Goal: Information Seeking & Learning: Find contact information

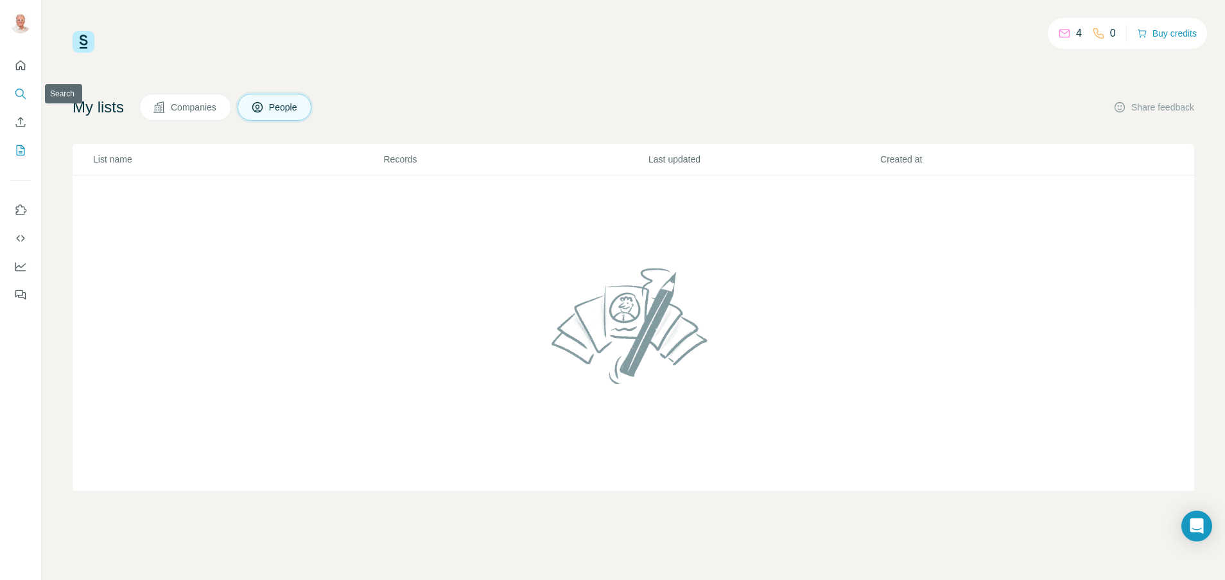
click at [24, 92] on icon "Search" at bounding box center [20, 93] width 13 height 13
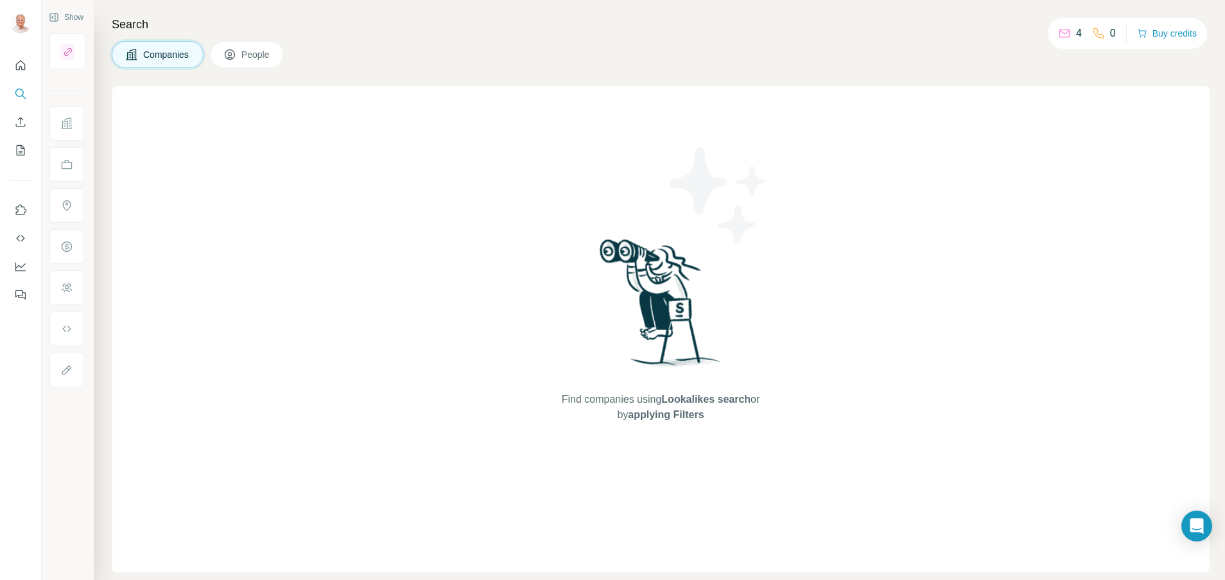
click at [257, 54] on span "People" at bounding box center [256, 54] width 30 height 13
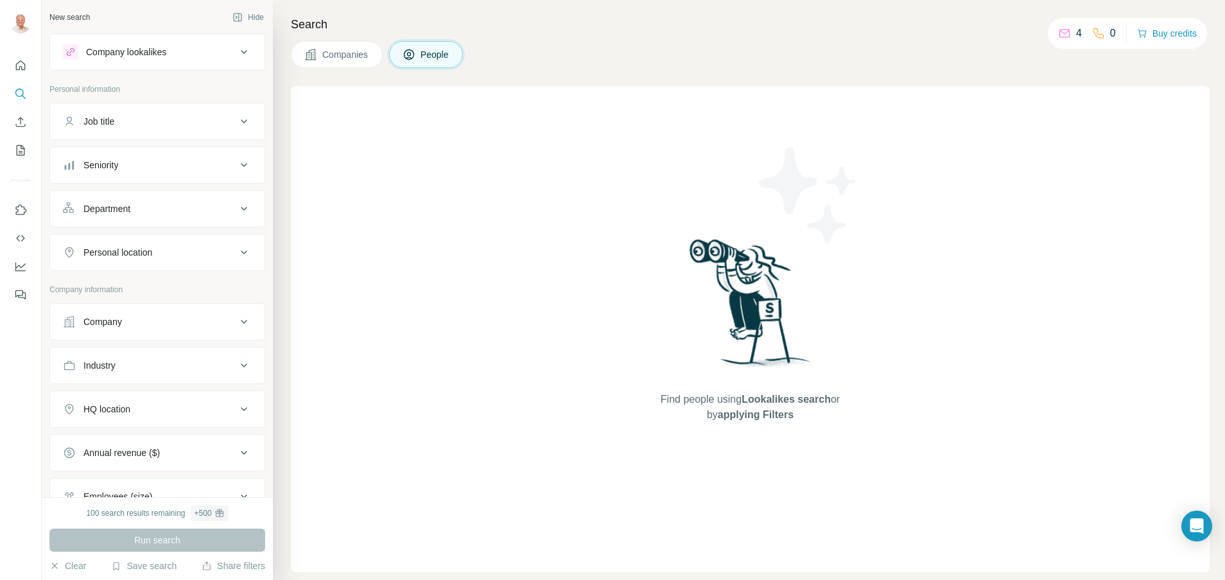
click at [207, 320] on div "Company" at bounding box center [149, 321] width 173 height 13
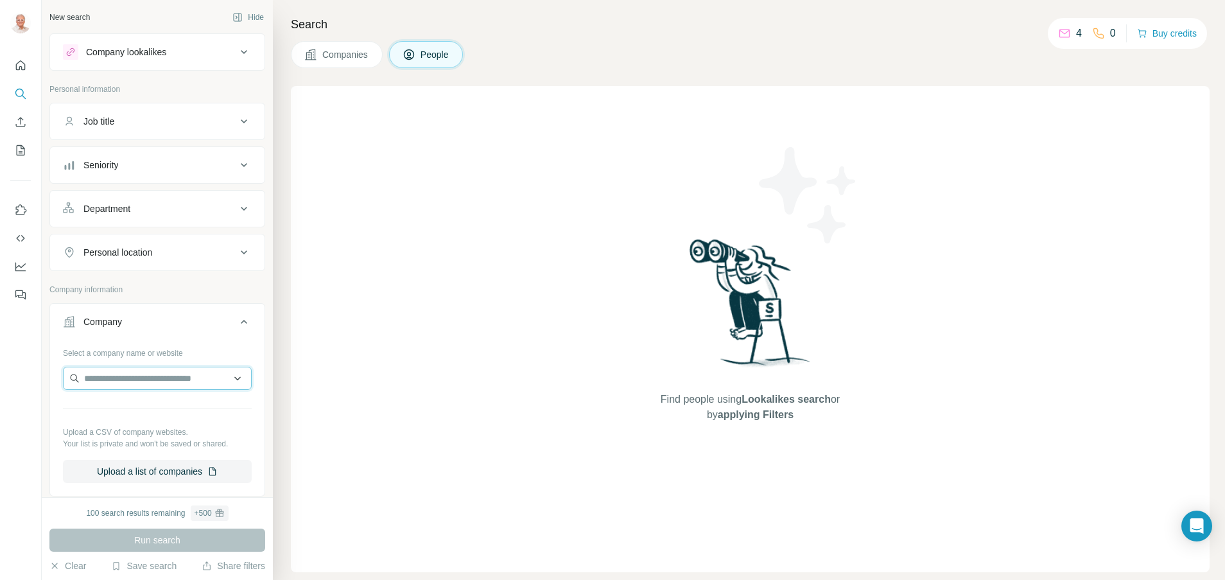
click at [171, 384] on input "text" at bounding box center [157, 377] width 189 height 23
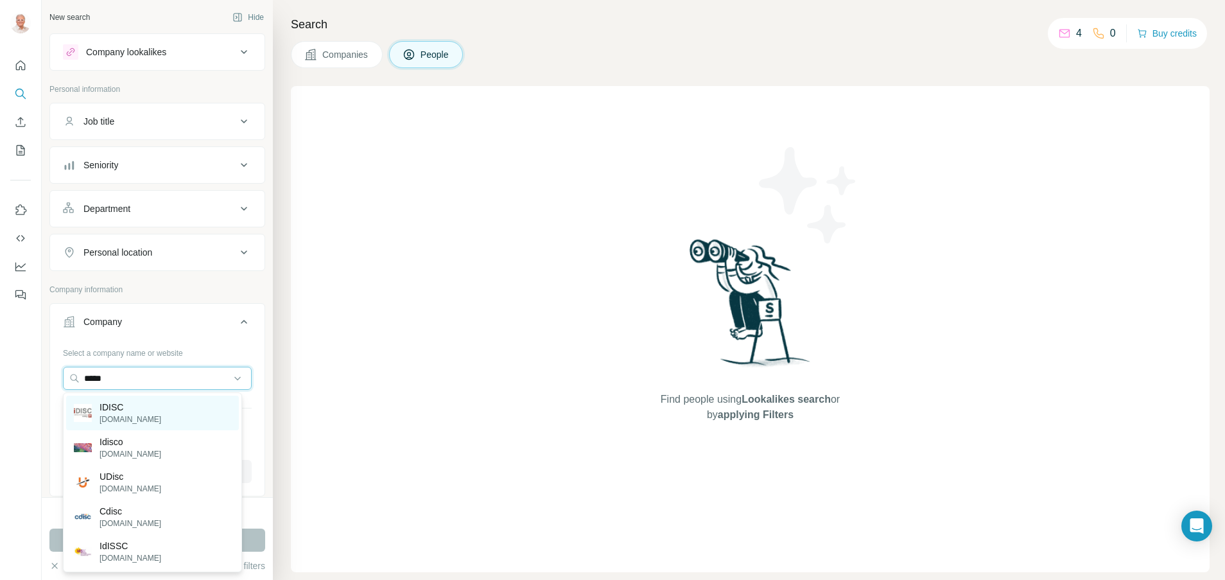
type input "*****"
click at [110, 415] on p "[DOMAIN_NAME]" at bounding box center [130, 419] width 62 height 12
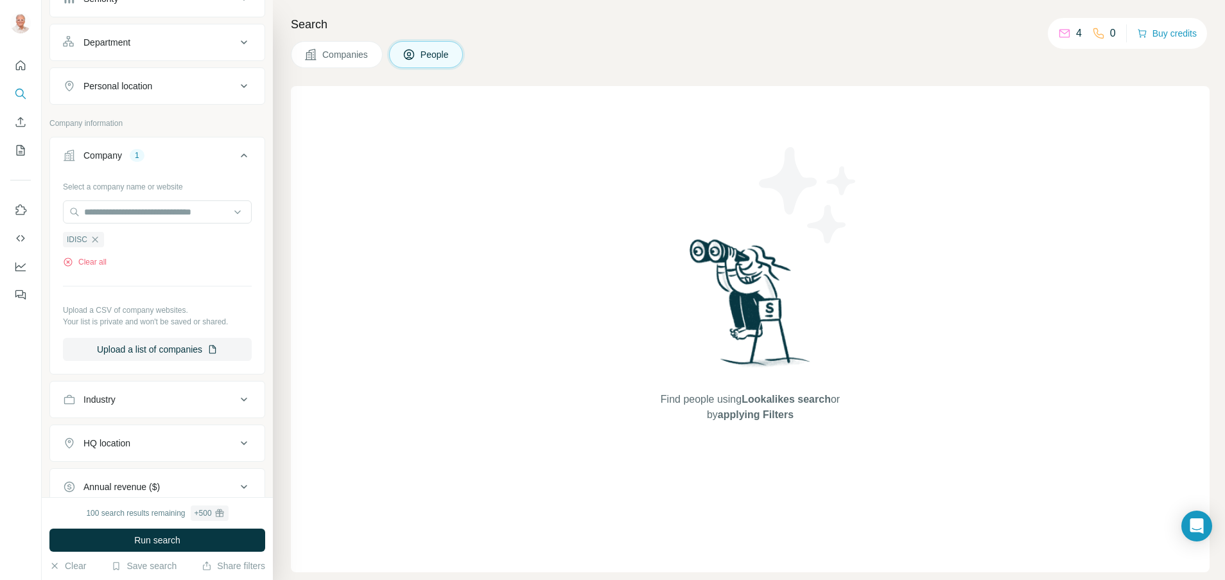
scroll to position [257, 0]
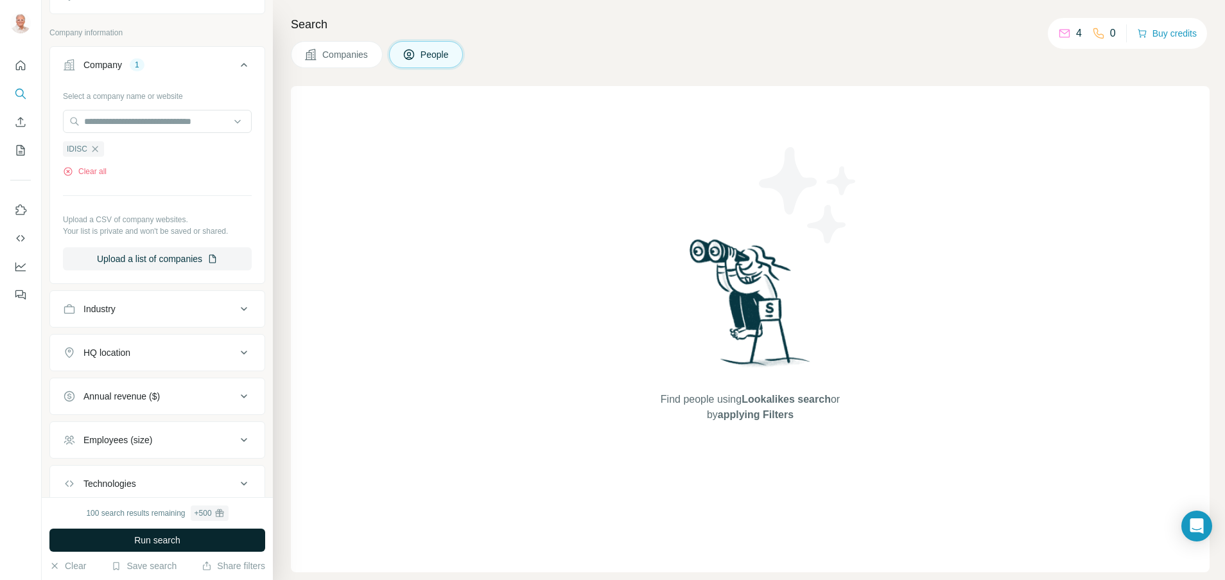
click at [161, 537] on span "Run search" at bounding box center [157, 539] width 46 height 13
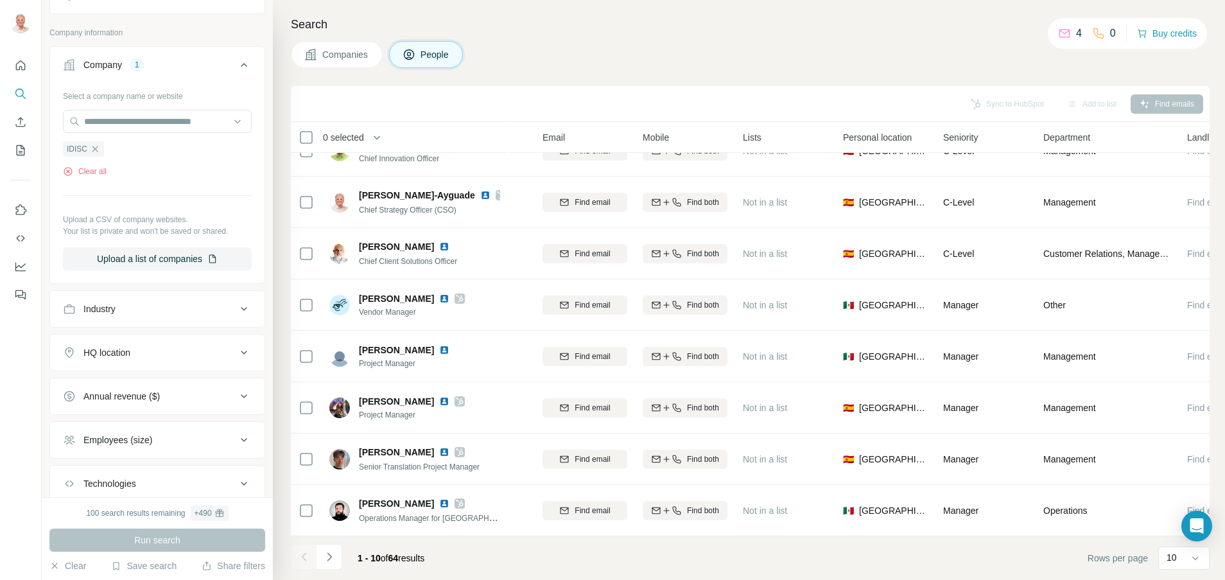
scroll to position [137, 192]
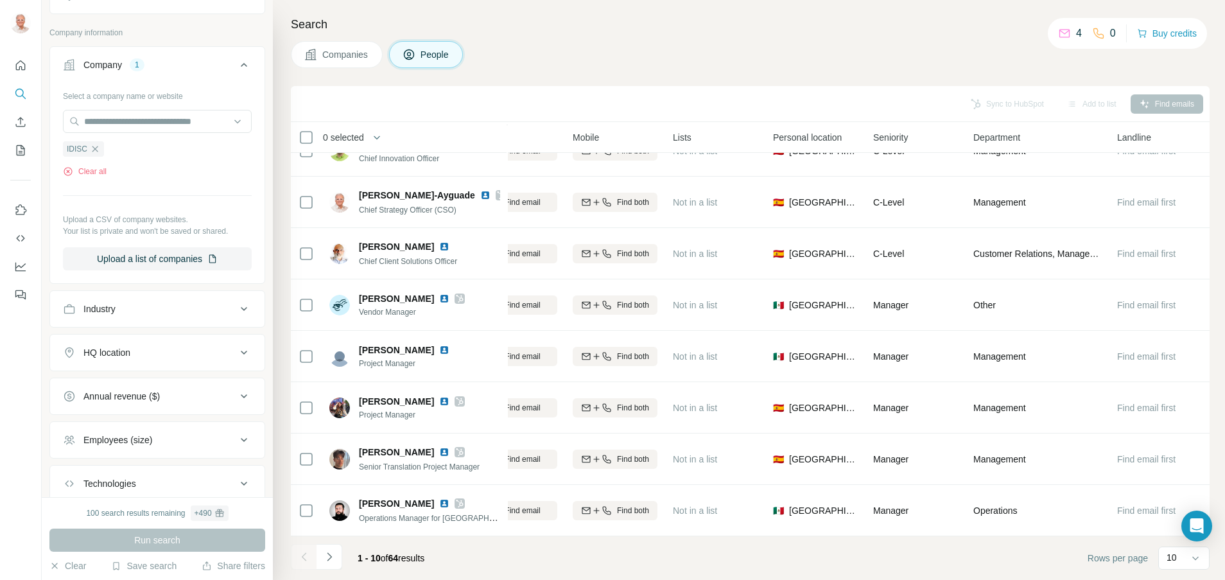
click at [895, 137] on span "Seniority" at bounding box center [890, 137] width 35 height 13
click at [313, 54] on icon at bounding box center [310, 54] width 11 height 11
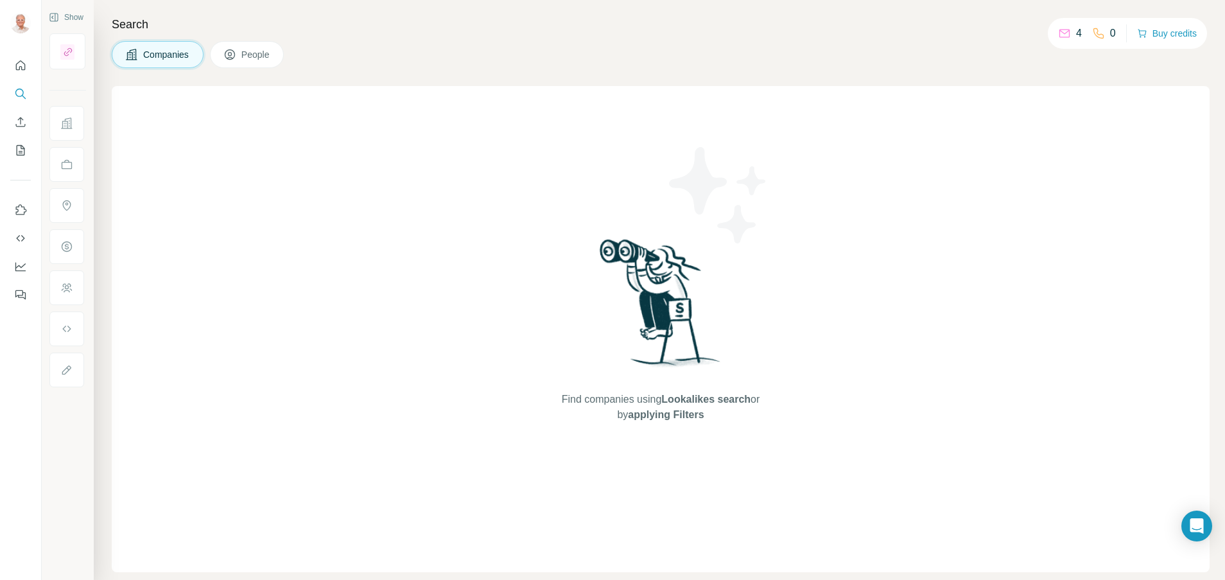
scroll to position [0, 0]
click at [20, 96] on icon "Search" at bounding box center [19, 93] width 8 height 8
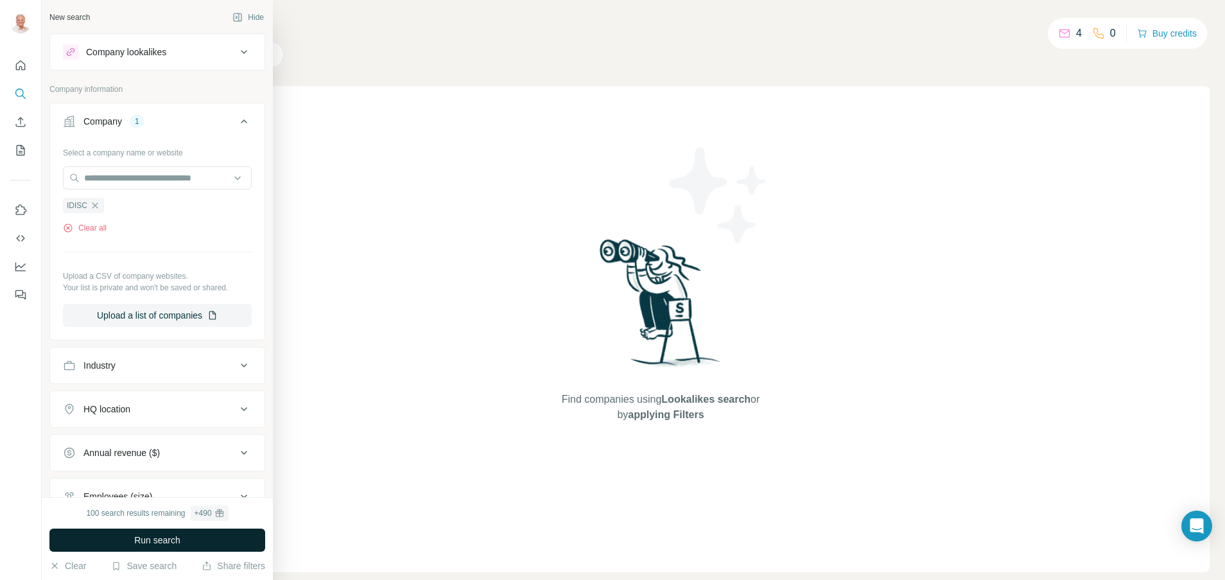
click at [194, 537] on button "Run search" at bounding box center [157, 539] width 216 height 23
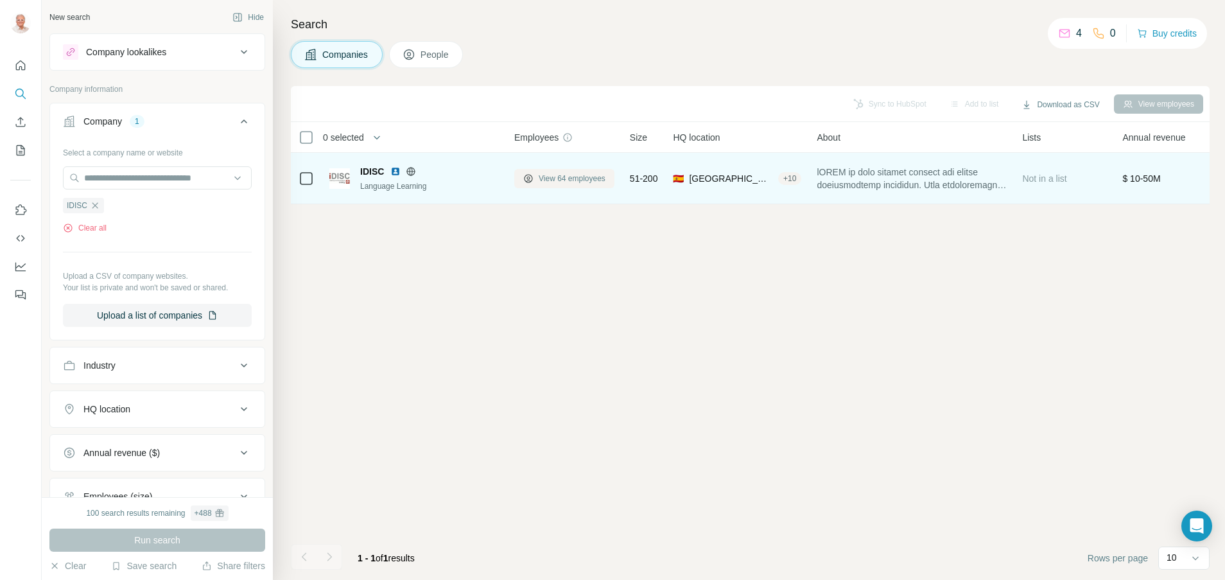
click at [578, 179] on span "View 64 employees" at bounding box center [572, 179] width 67 height 12
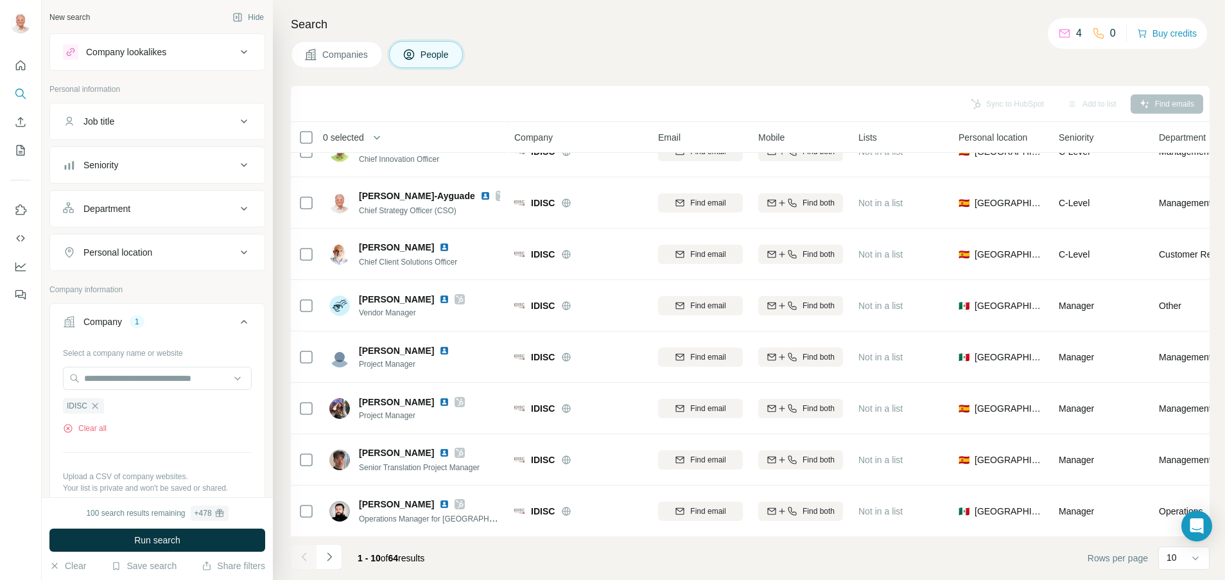
scroll to position [137, 0]
click at [331, 557] on icon "Navigate to next page" at bounding box center [329, 556] width 13 height 13
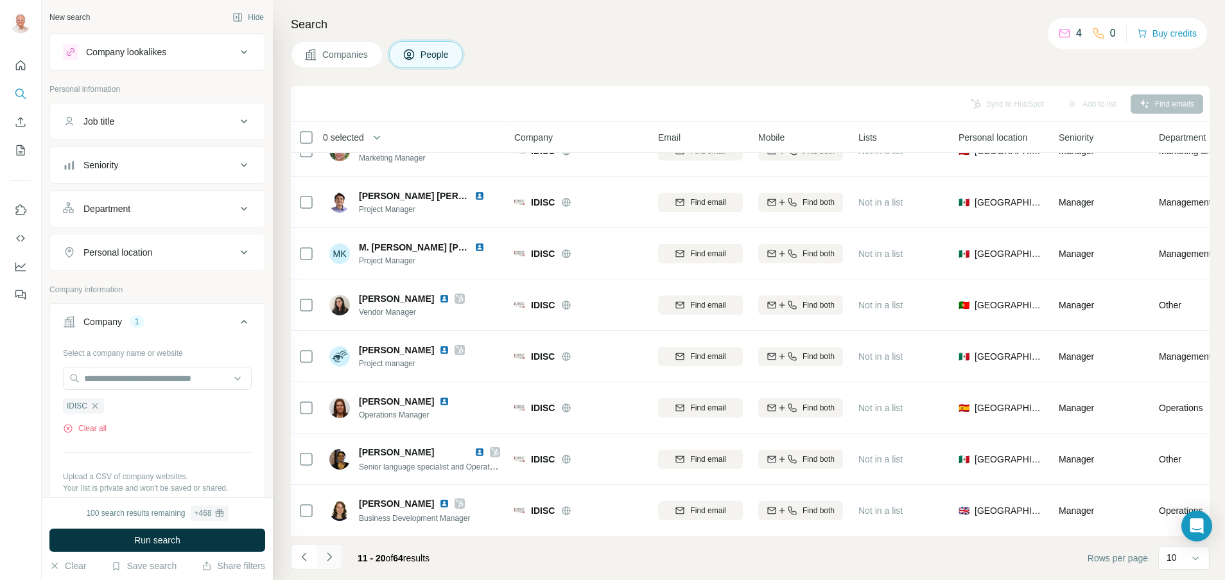
click at [336, 551] on button "Navigate to next page" at bounding box center [329, 557] width 26 height 26
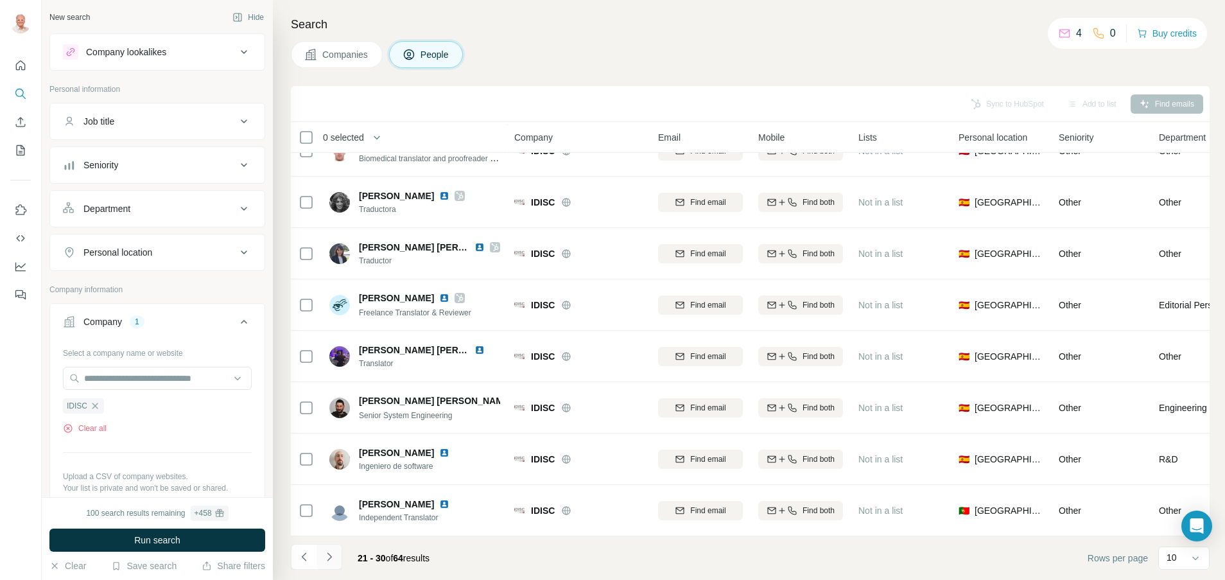
click at [333, 558] on icon "Navigate to next page" at bounding box center [329, 556] width 13 height 13
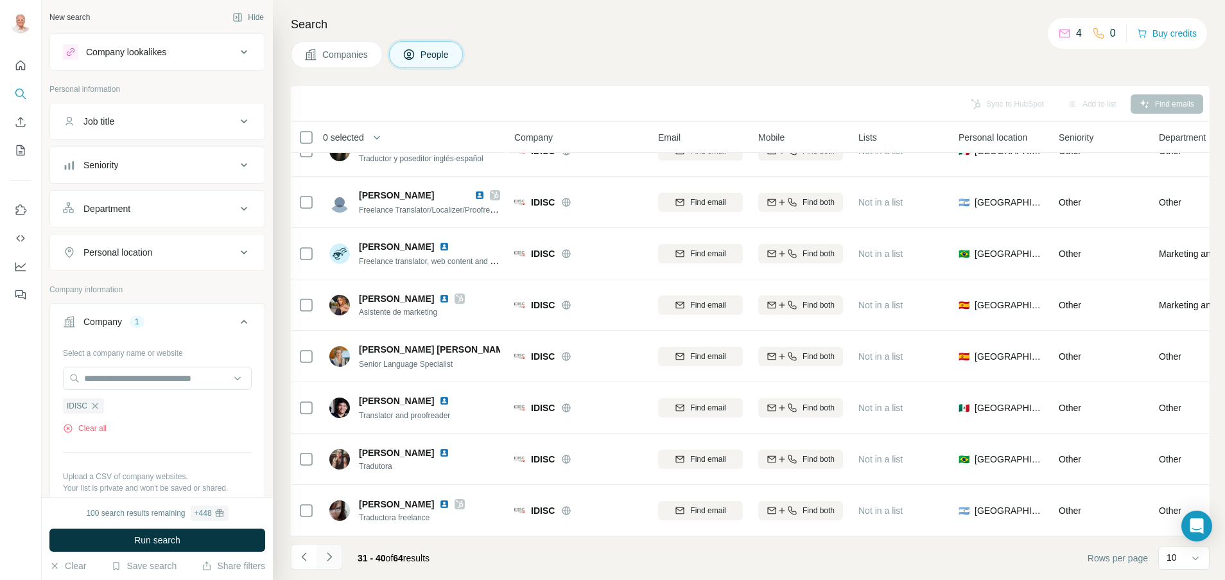
click at [327, 564] on button "Navigate to next page" at bounding box center [329, 557] width 26 height 26
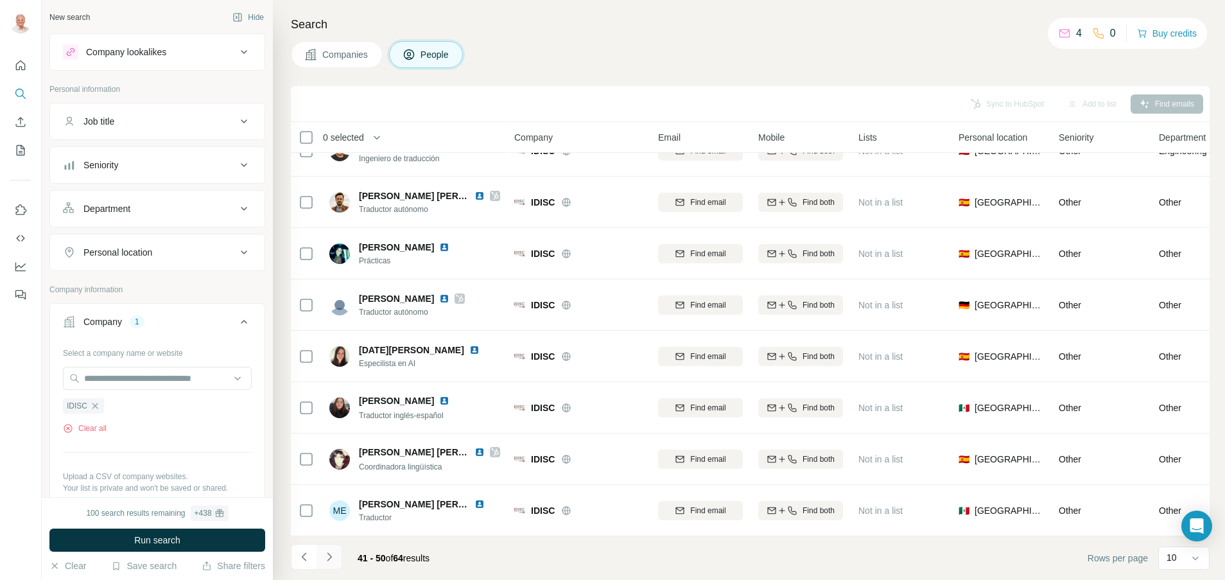
click at [333, 562] on icon "Navigate to next page" at bounding box center [329, 556] width 13 height 13
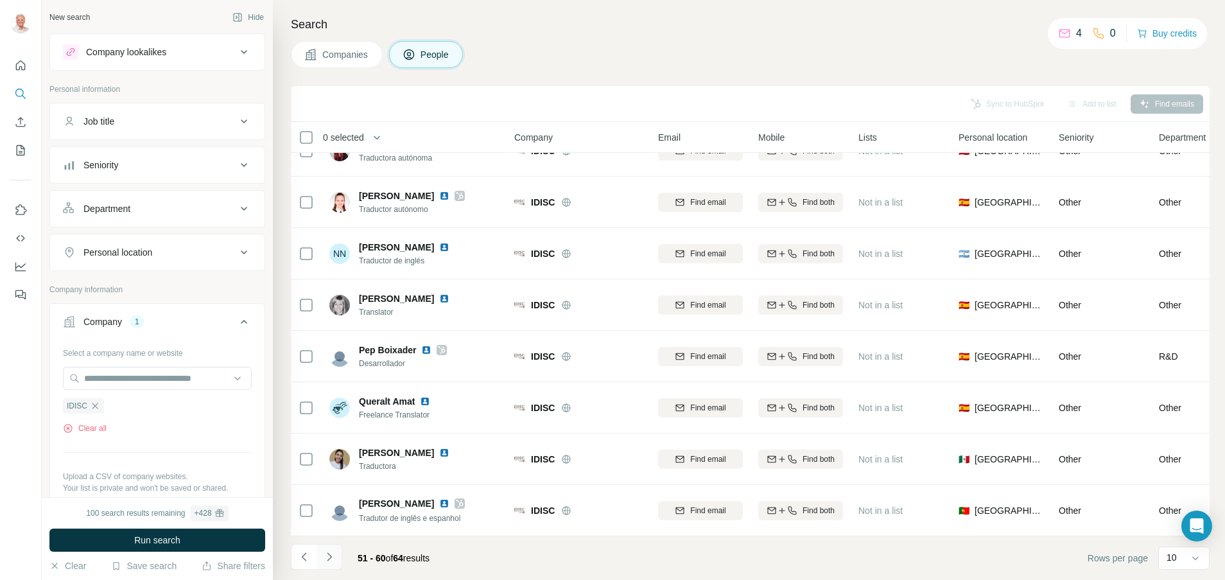
click at [326, 558] on icon "Navigate to next page" at bounding box center [329, 556] width 13 height 13
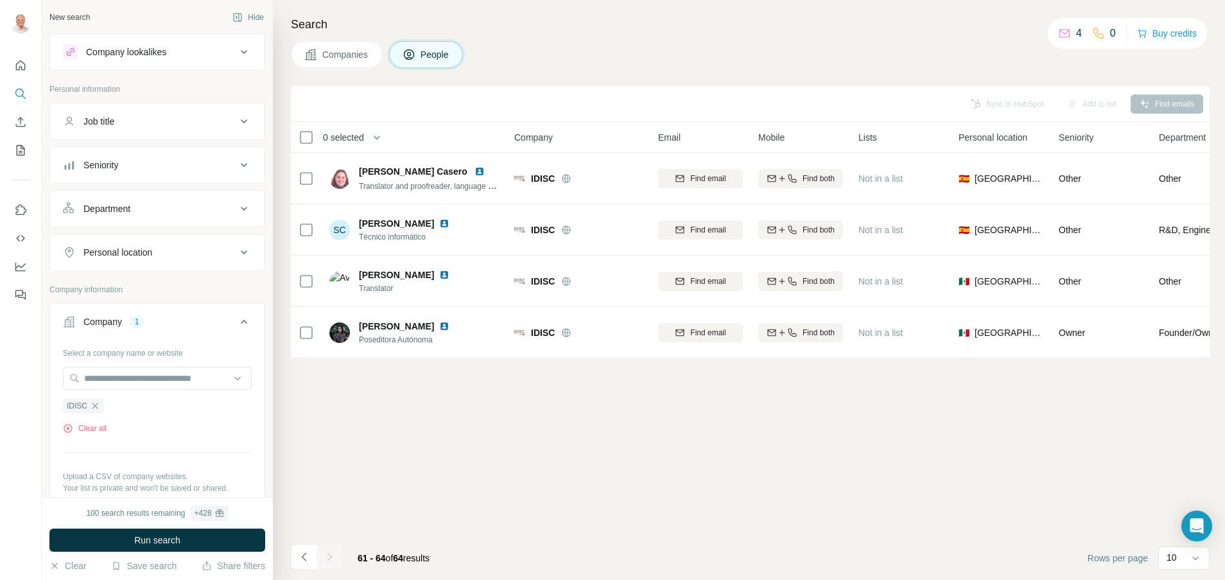
scroll to position [0, 0]
click at [1164, 33] on button "Buy credits" at bounding box center [1167, 33] width 60 height 18
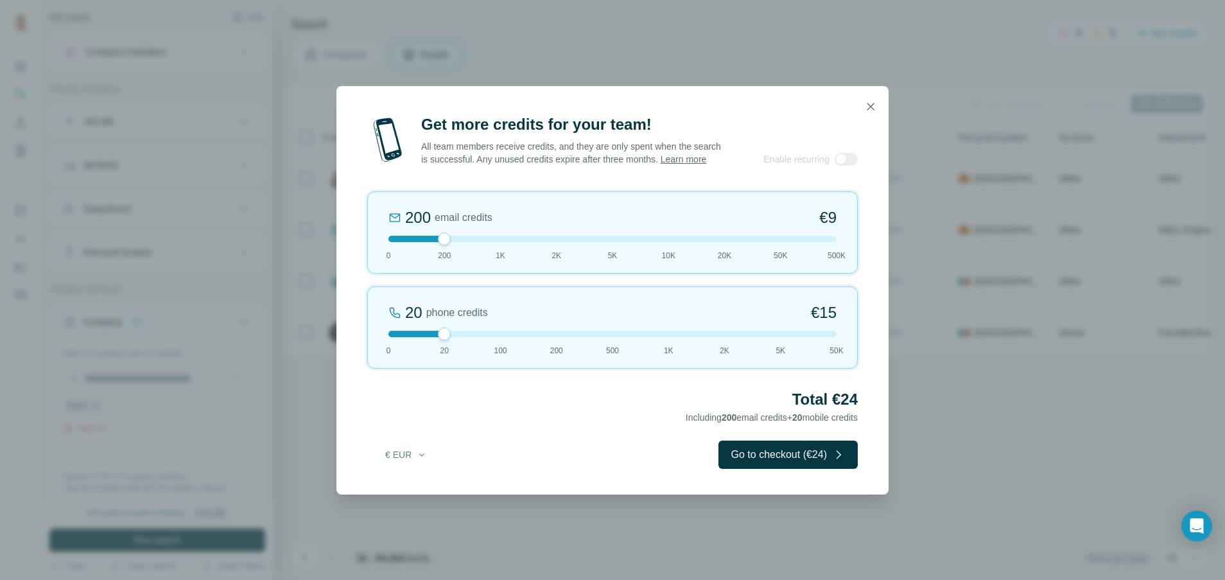
click at [500, 242] on div at bounding box center [612, 239] width 448 height 6
click at [441, 242] on div at bounding box center [612, 239] width 448 height 6
click at [495, 242] on div at bounding box center [612, 239] width 448 height 6
click at [558, 248] on div "1K email credits €42 0 200 1K 2K 5K 10K 20K 50K 500K" at bounding box center [612, 232] width 490 height 82
click at [852, 166] on div at bounding box center [845, 159] width 23 height 13
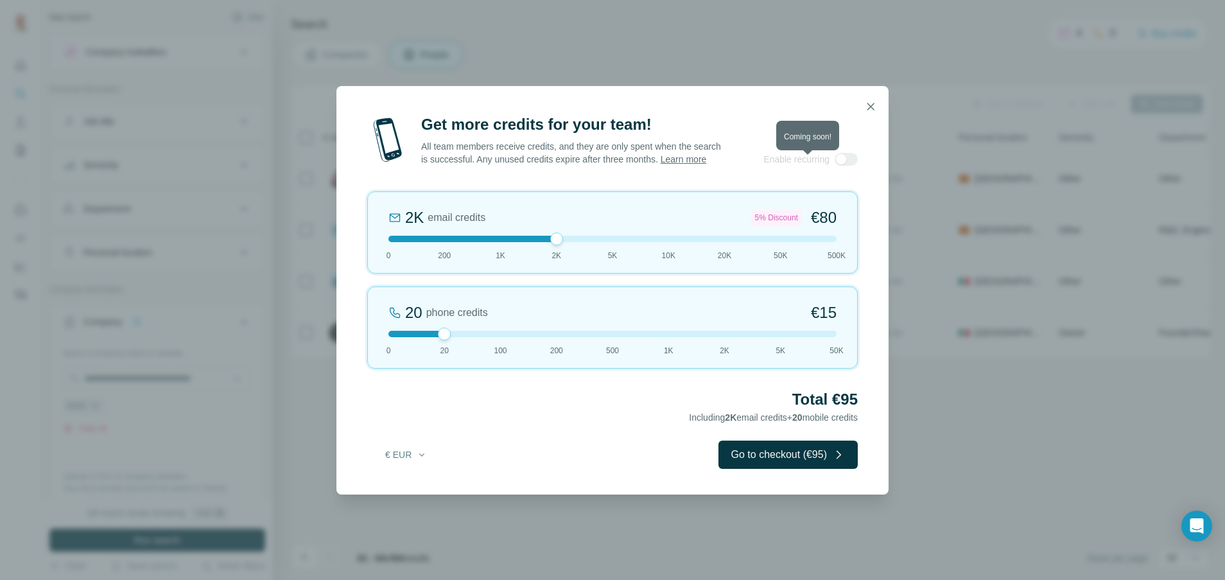
click at [852, 166] on div at bounding box center [845, 159] width 23 height 13
click at [759, 155] on div "Get more credits for your team! All team members receive credits, and they are …" at bounding box center [612, 139] width 490 height 51
click at [865, 100] on icon "button" at bounding box center [870, 106] width 13 height 13
